Goal: Information Seeking & Learning: Learn about a topic

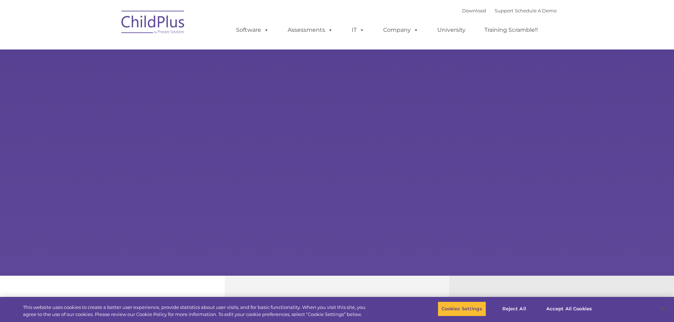
select select "MEDIUM"
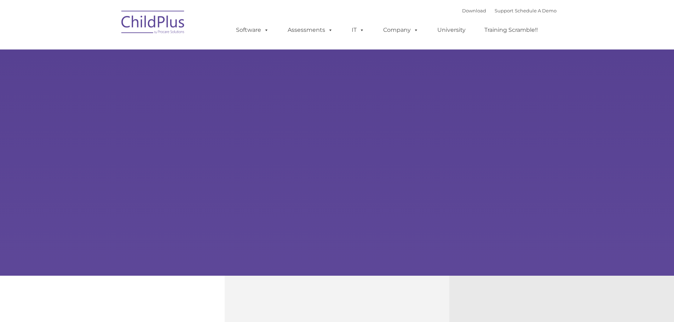
type input ""
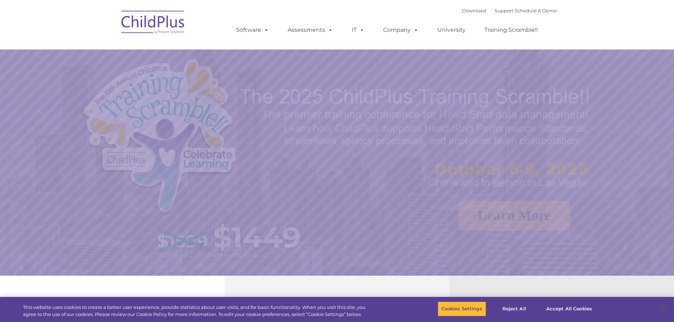
select select "MEDIUM"
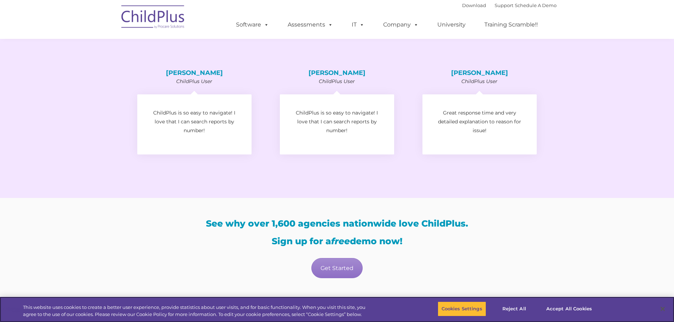
scroll to position [1224, 0]
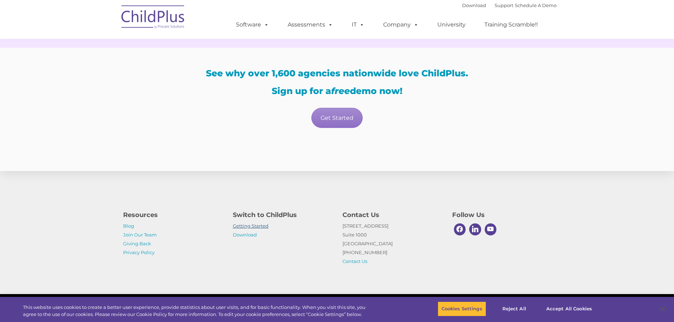
click at [261, 225] on link "Getting Started" at bounding box center [251, 226] width 36 height 6
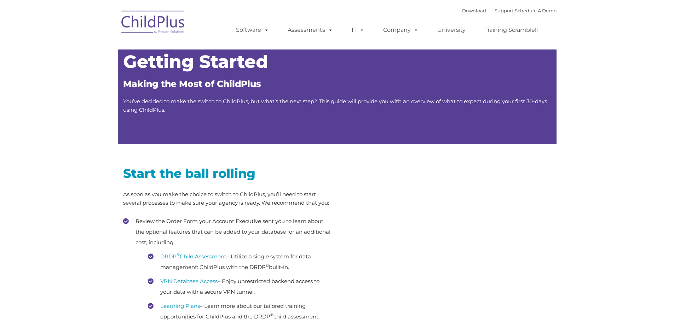
type input ""
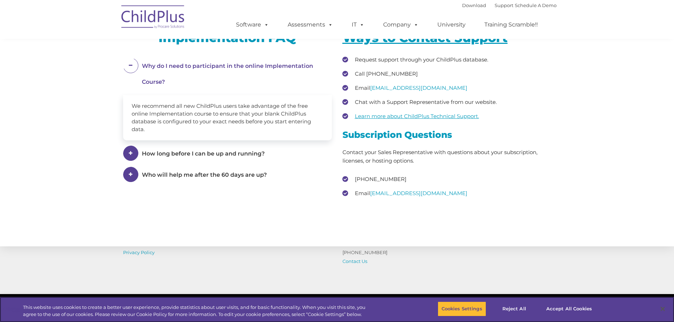
scroll to position [961, 0]
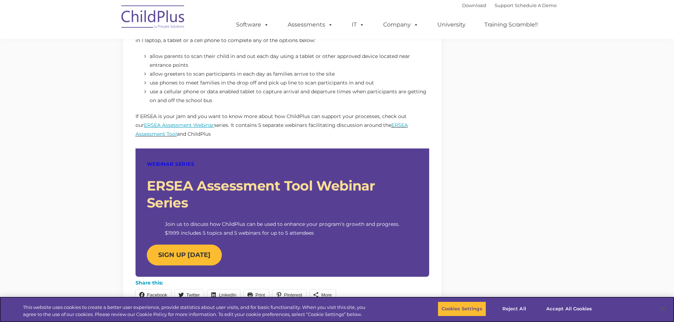
scroll to position [556, 0]
